Goal: Information Seeking & Learning: Check status

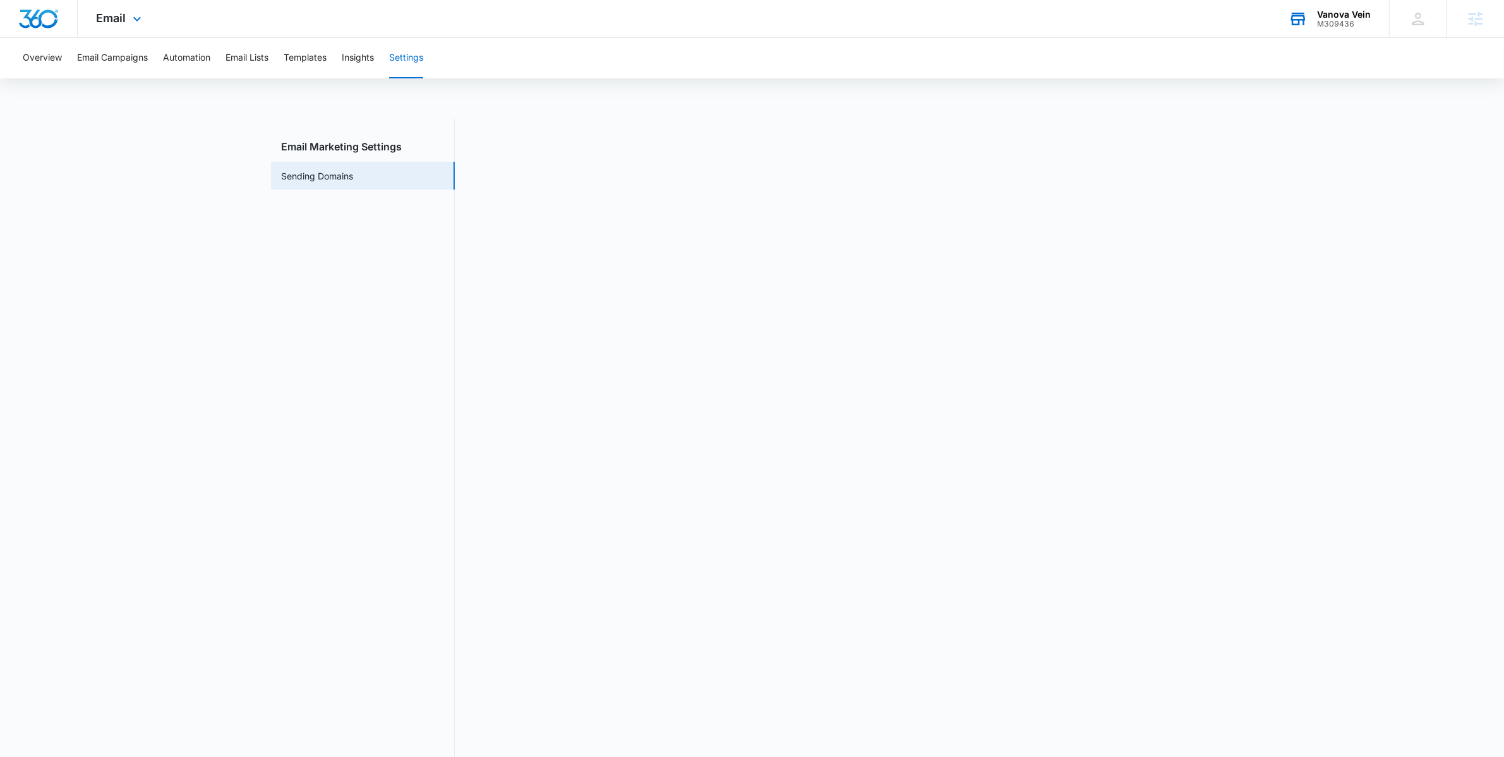
click at [1343, 25] on div "M309436" at bounding box center [1344, 24] width 54 height 9
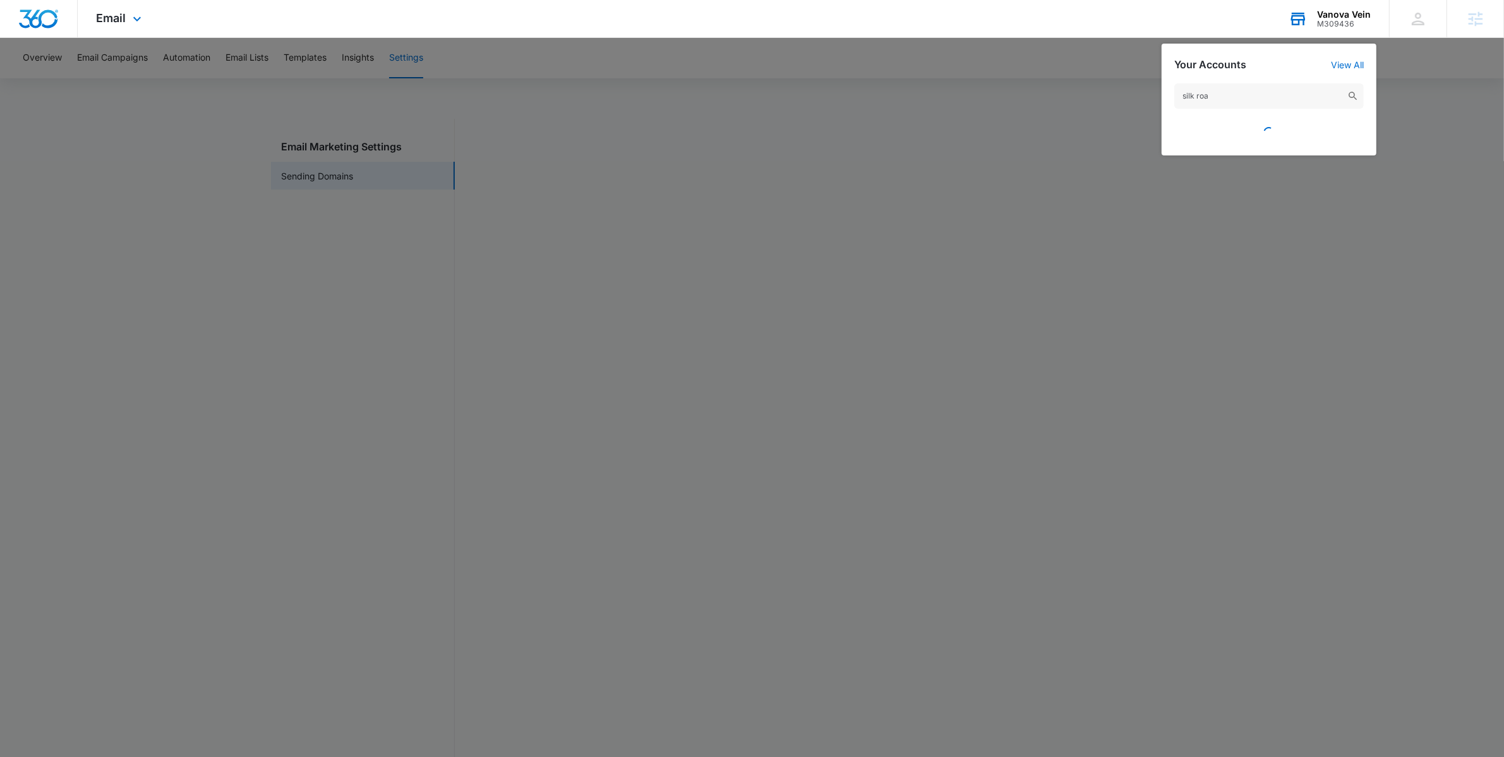
type input "silk road"
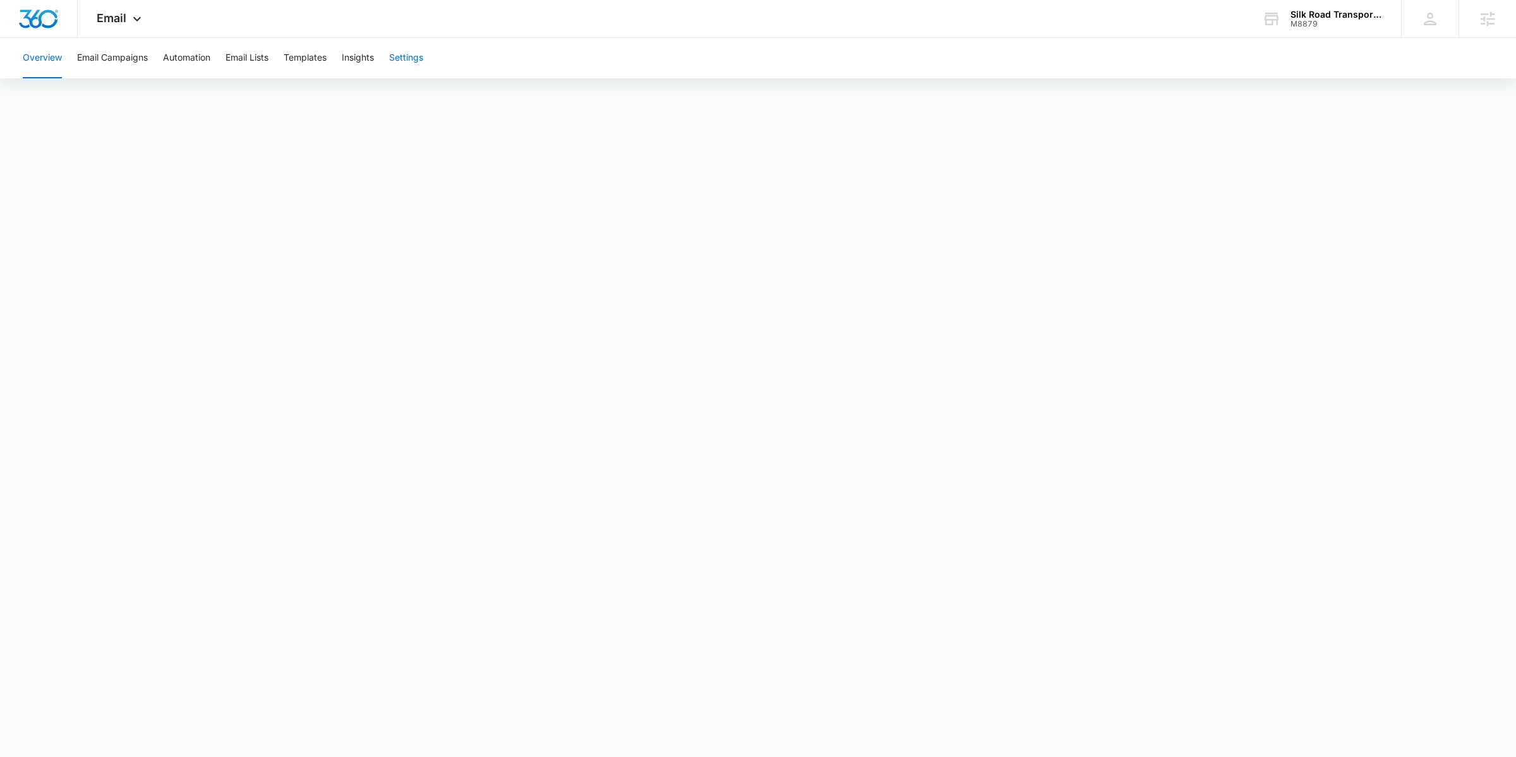
click at [406, 55] on button "Settings" at bounding box center [406, 58] width 34 height 40
click at [382, 368] on nav "Email Marketing Settings Sending Domains" at bounding box center [363, 444] width 184 height 651
click at [1252, 24] on icon at bounding box center [1259, 18] width 19 height 19
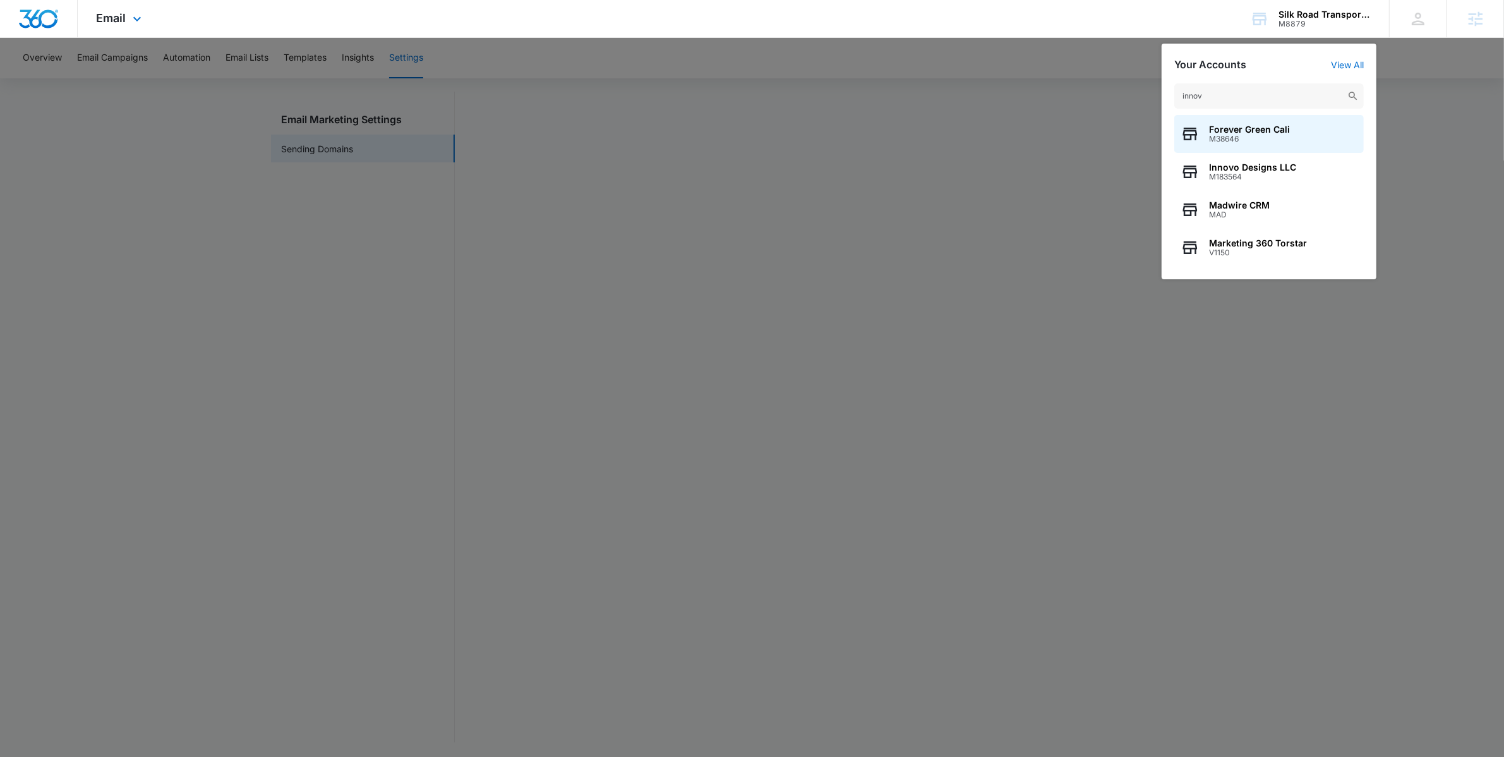
type input "innovo"
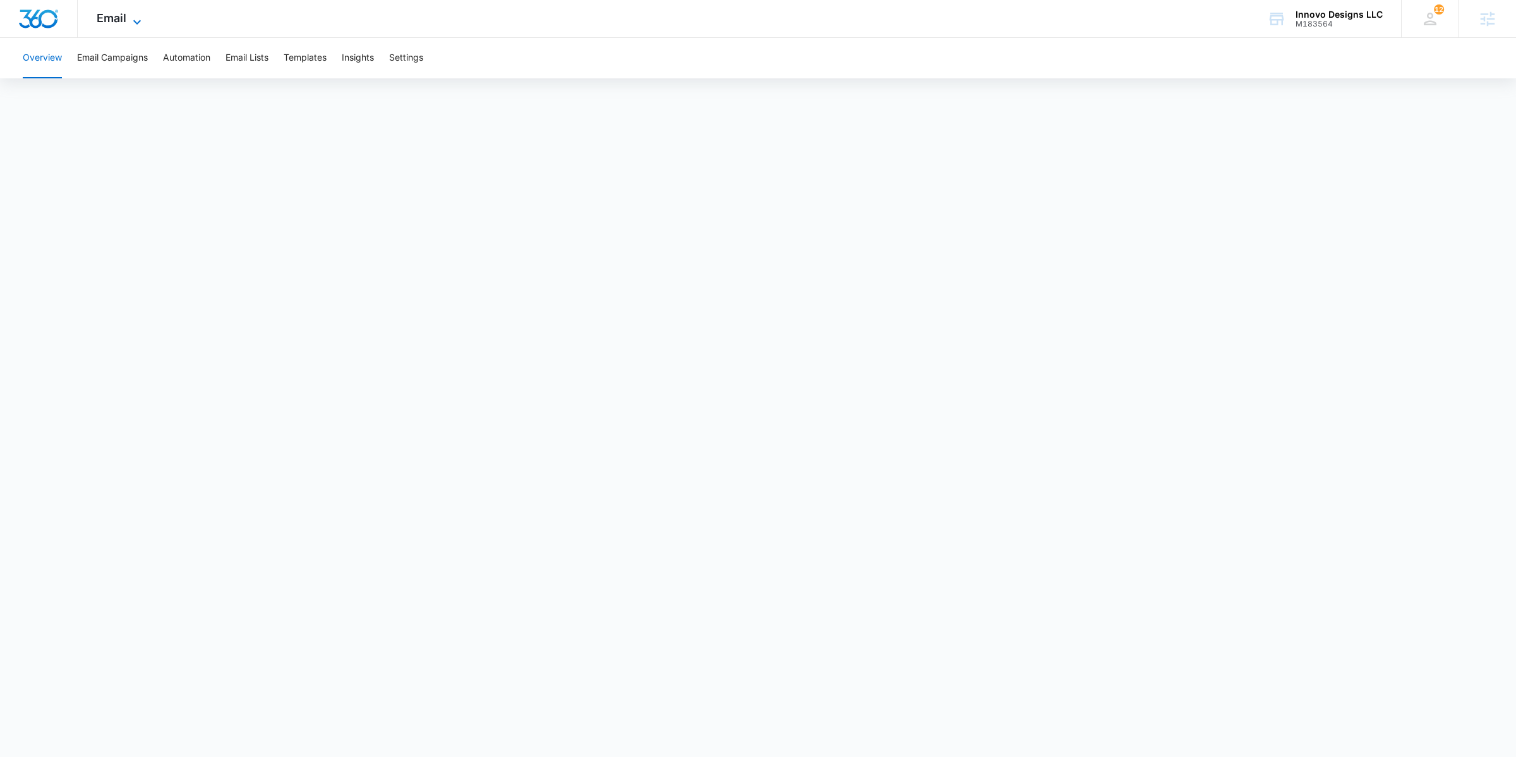
click at [138, 23] on icon at bounding box center [137, 22] width 15 height 15
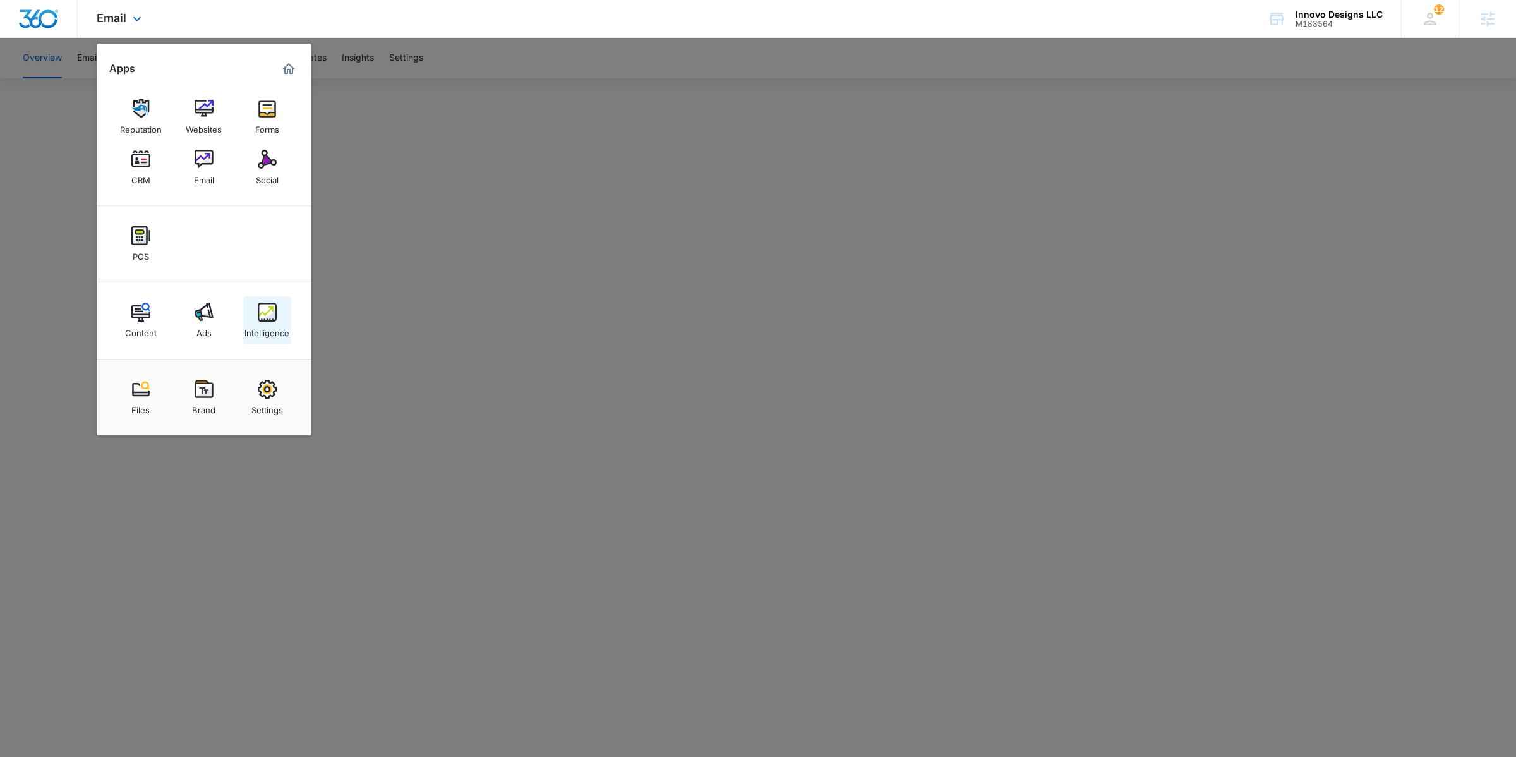
click at [264, 336] on div "Intelligence" at bounding box center [267, 330] width 45 height 16
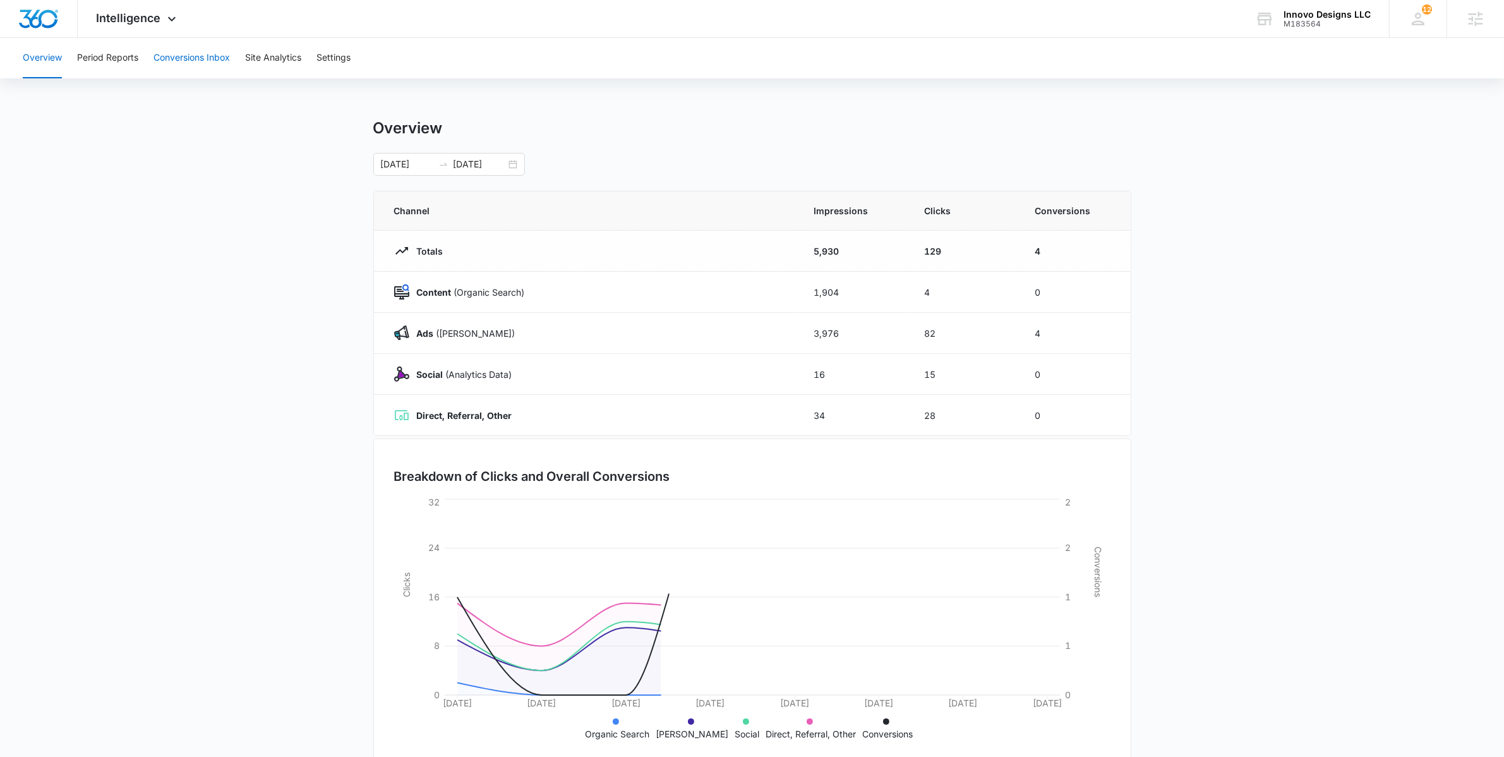
click at [166, 60] on button "Conversions Inbox" at bounding box center [192, 58] width 76 height 40
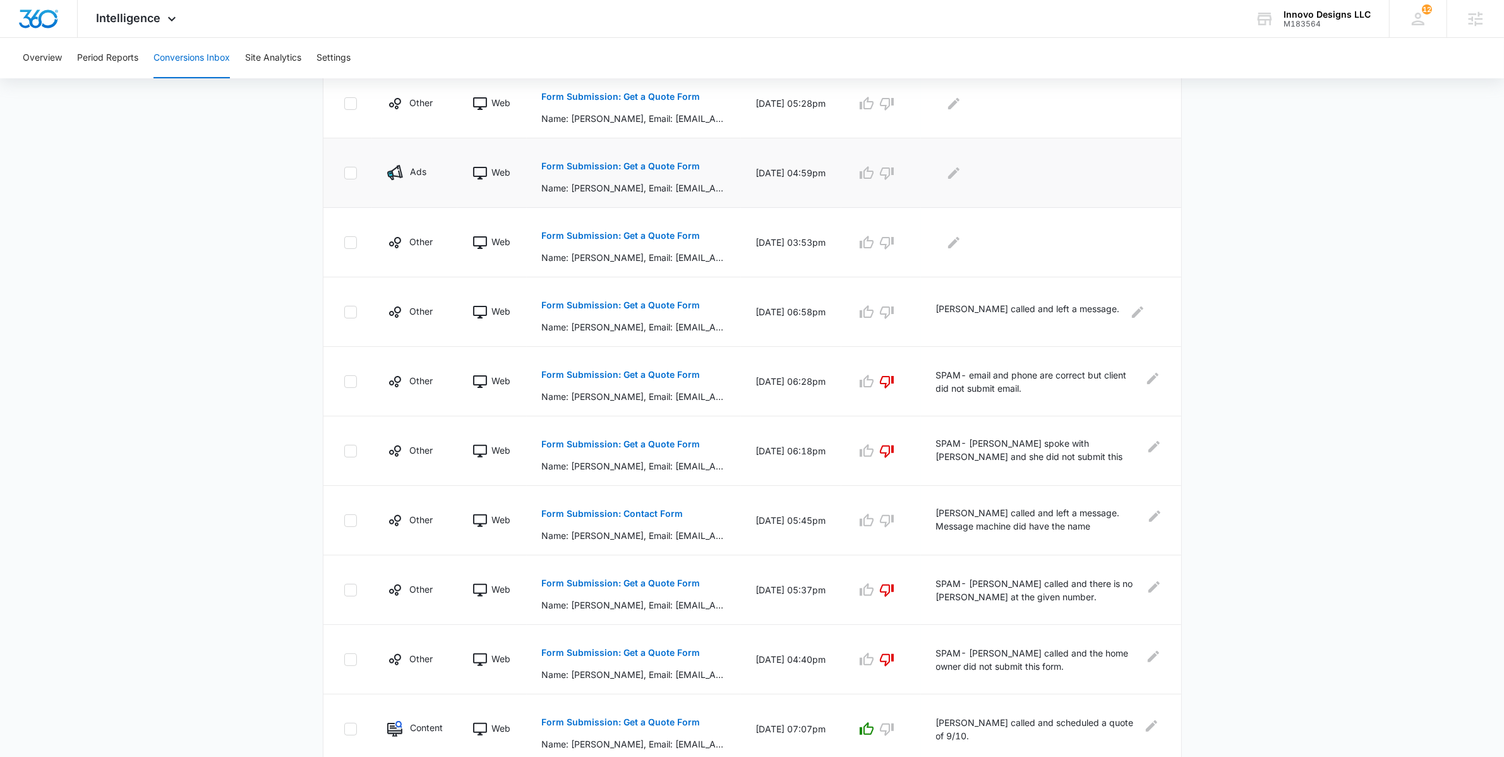
scroll to position [329, 0]
click at [658, 158] on button "Form Submission: Get a Quote Form" at bounding box center [621, 167] width 159 height 30
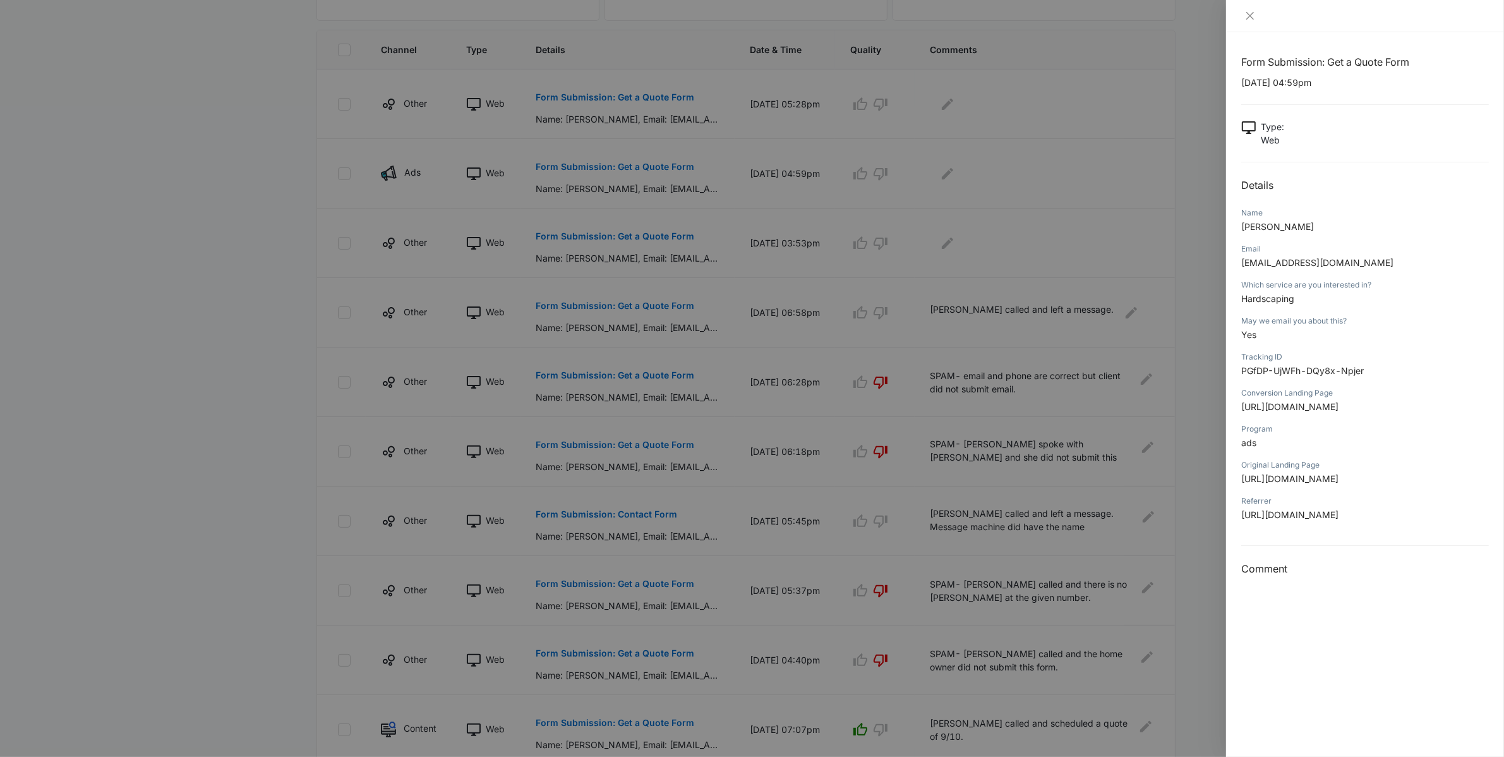
click at [256, 267] on div at bounding box center [752, 378] width 1504 height 757
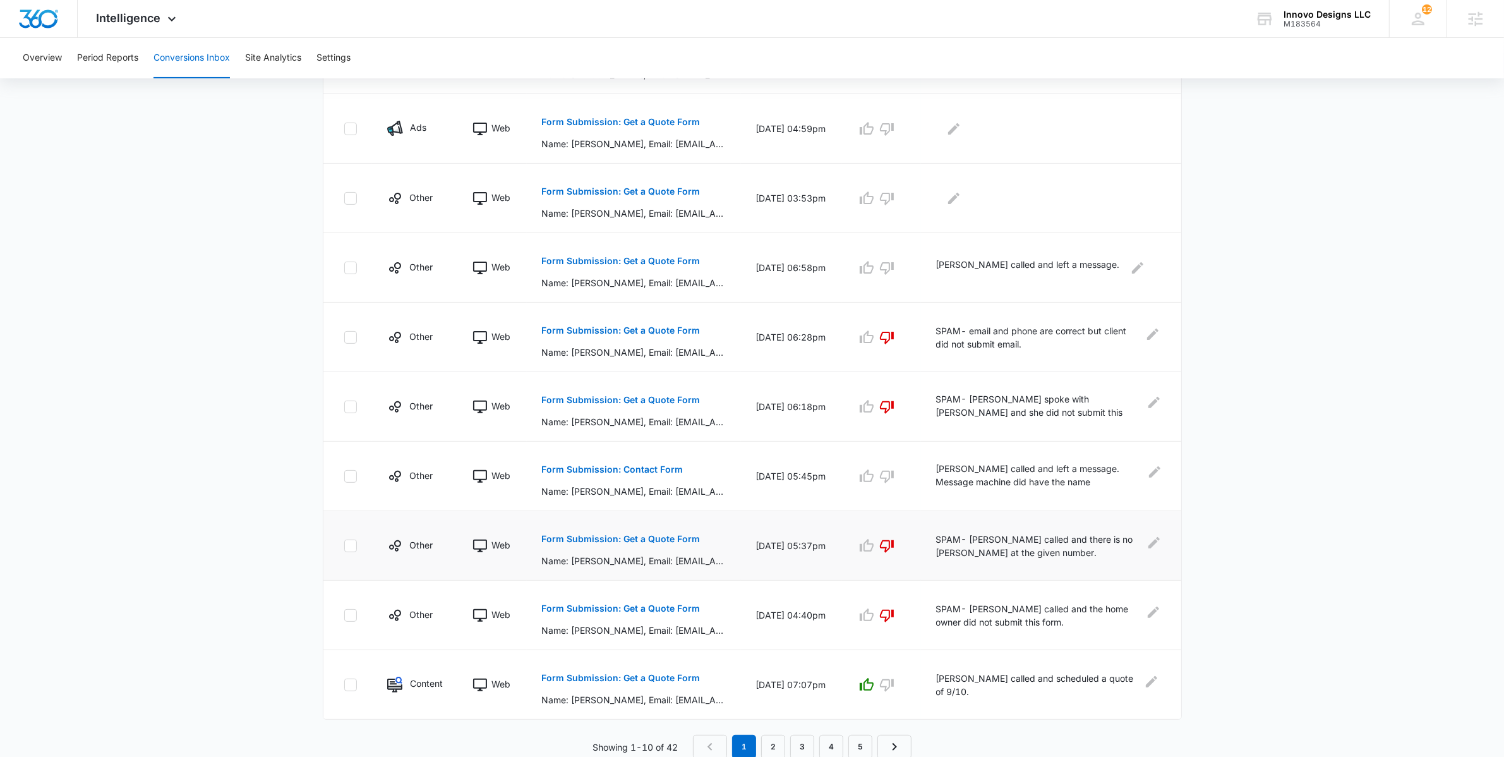
scroll to position [377, 0]
click at [775, 739] on link "2" at bounding box center [773, 745] width 24 height 24
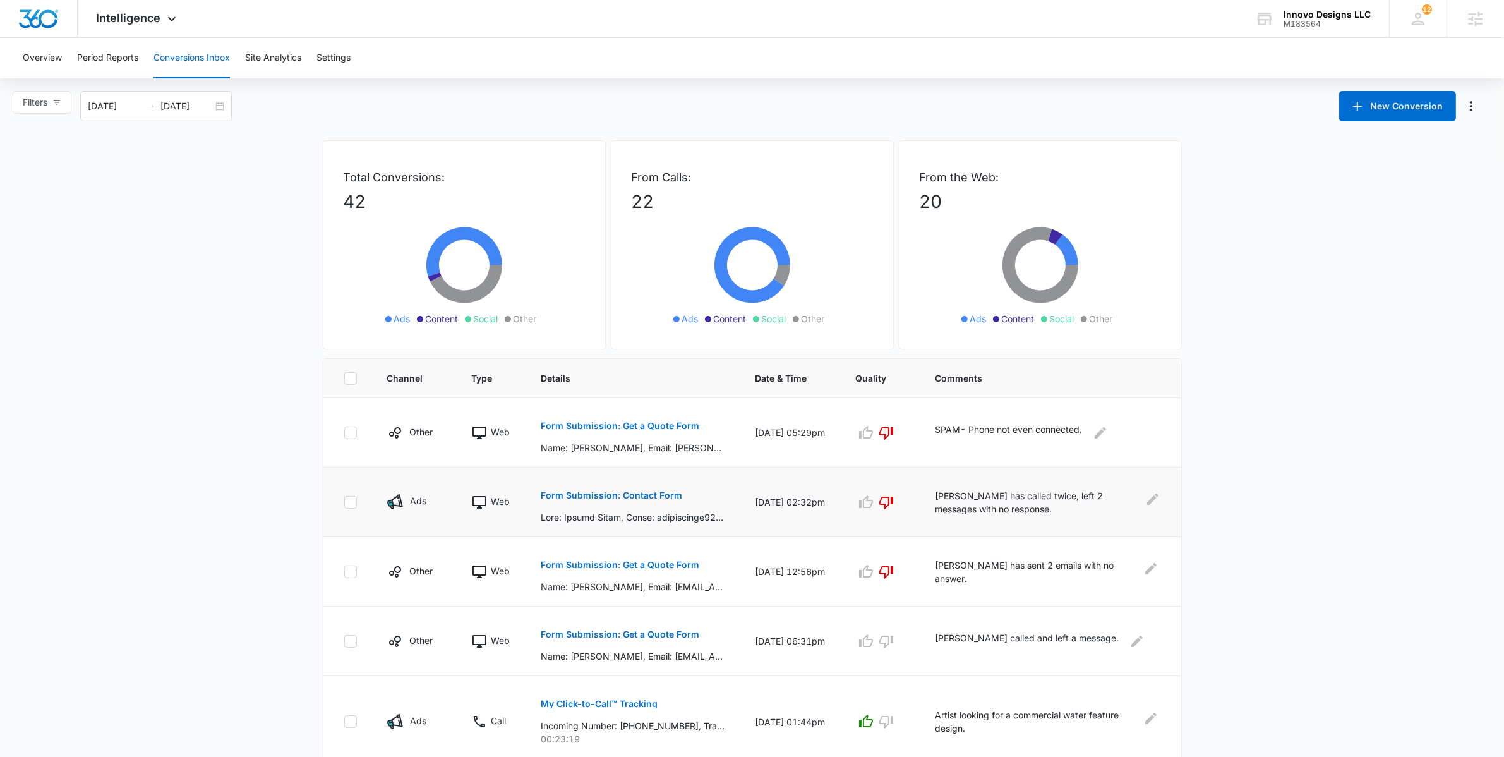
click at [631, 497] on p "Form Submission: Contact Form" at bounding box center [612, 495] width 142 height 9
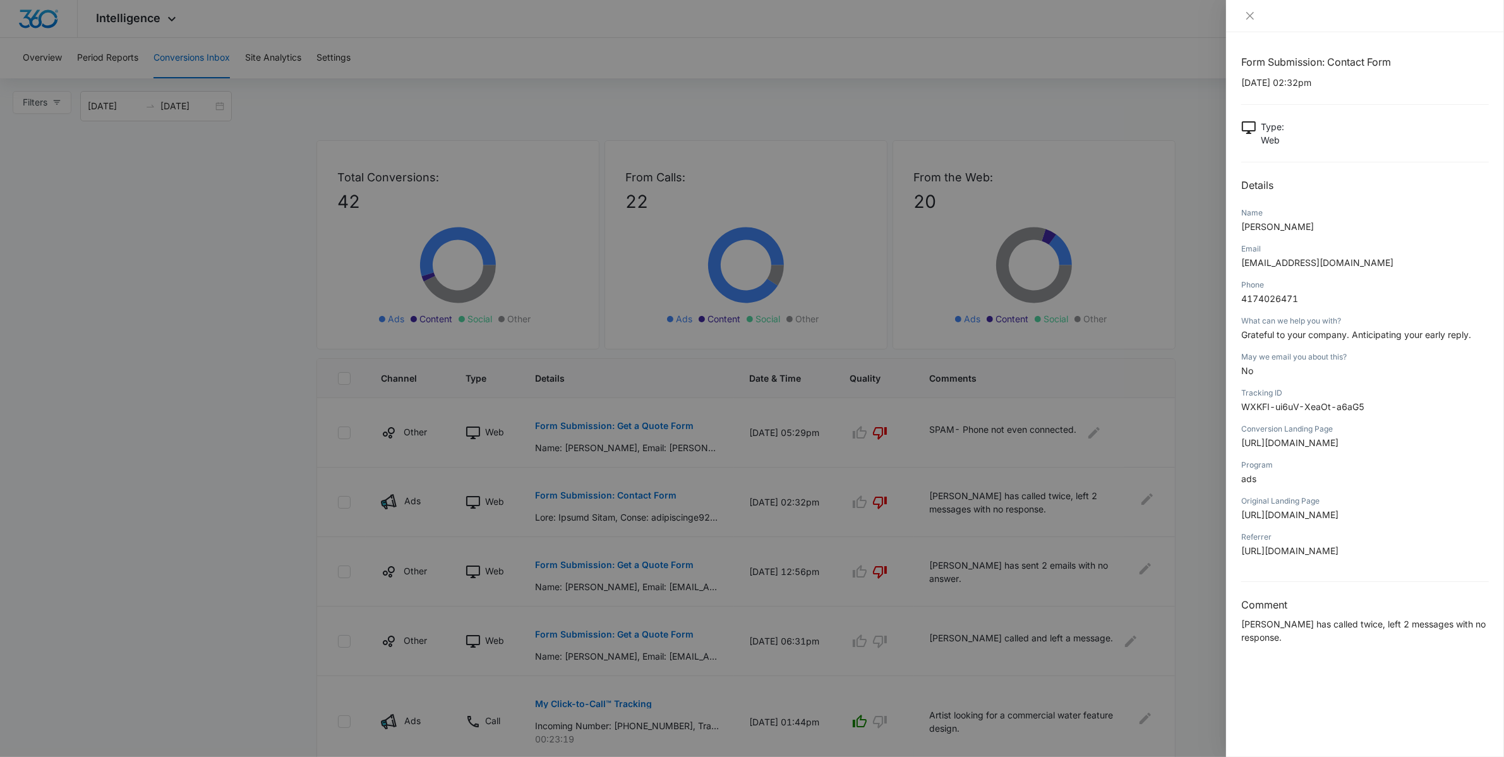
click at [214, 560] on div at bounding box center [752, 378] width 1504 height 757
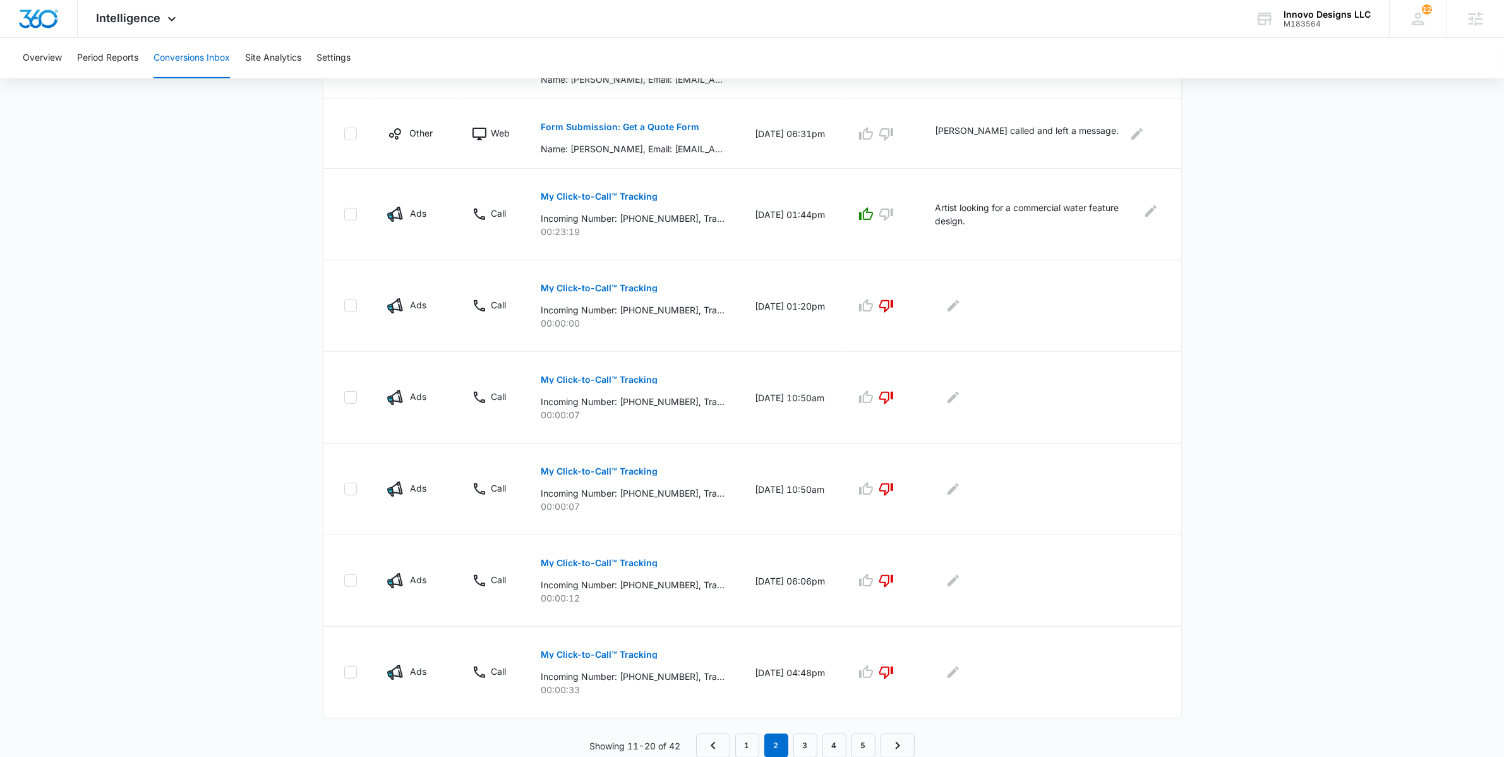
scroll to position [509, 0]
